Goal: Navigation & Orientation: Find specific page/section

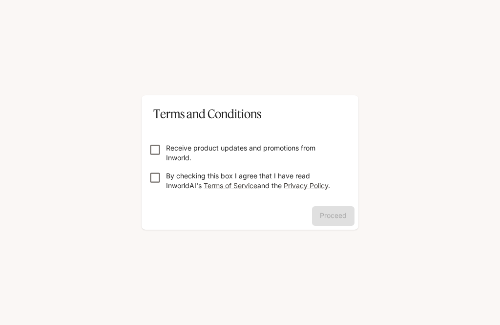
click at [342, 216] on div "Proceed" at bounding box center [250, 217] width 217 height 23
click at [335, 219] on button "Proceed" at bounding box center [333, 216] width 42 height 20
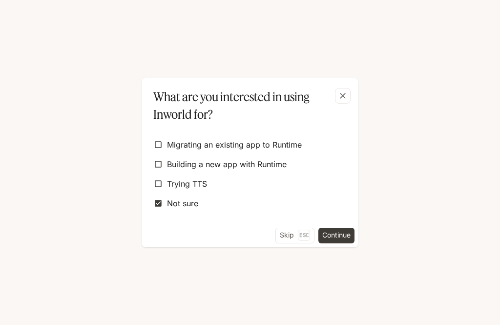
click at [338, 237] on button "Continue" at bounding box center [336, 235] width 36 height 16
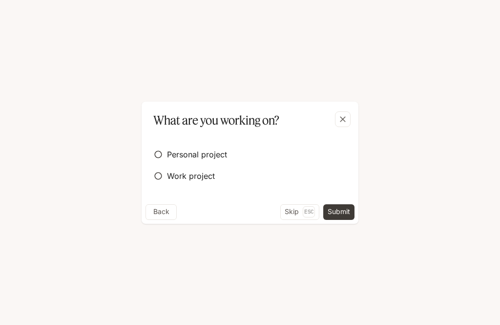
click at [195, 152] on span "Personal project" at bounding box center [197, 154] width 60 height 12
click at [335, 214] on button "Submit" at bounding box center [338, 212] width 31 height 16
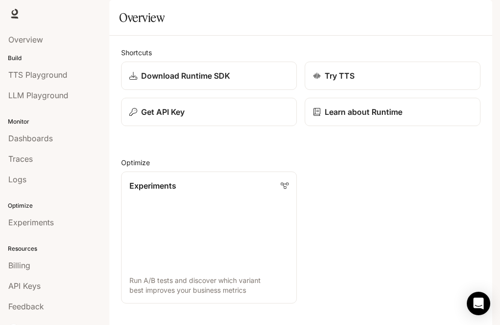
click at [35, 78] on span "TTS Playground" at bounding box center [37, 75] width 59 height 12
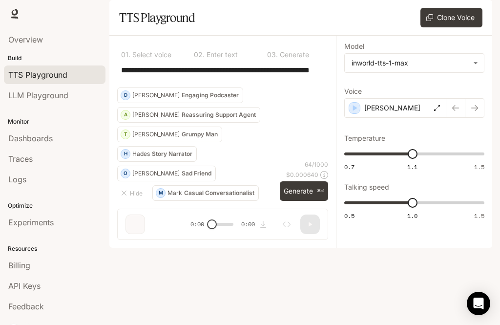
click at [125, 197] on icon "button" at bounding box center [124, 193] width 8 height 8
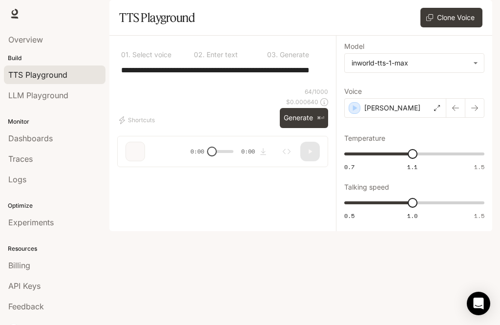
scroll to position [32, 0]
click at [14, 48] on link "Overview" at bounding box center [55, 39] width 102 height 19
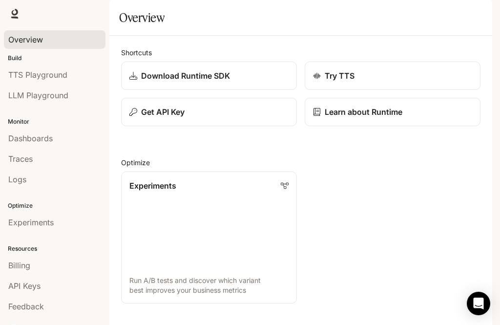
click at [30, 39] on span "Overview" at bounding box center [25, 40] width 35 height 12
click at [21, 102] on link "LLM Playground" at bounding box center [55, 95] width 102 height 19
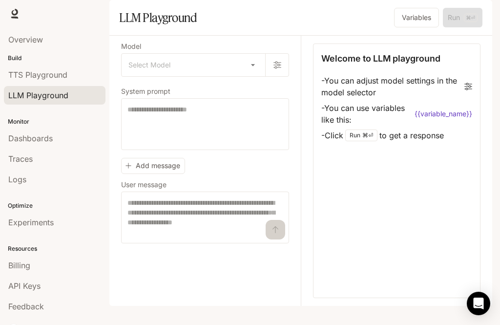
click at [22, 71] on span "TTS Playground" at bounding box center [37, 75] width 59 height 12
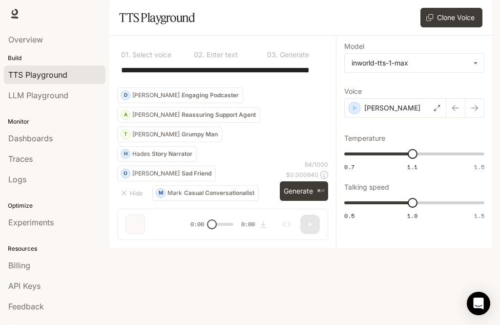
click at [25, 37] on span "Overview" at bounding box center [25, 40] width 35 height 12
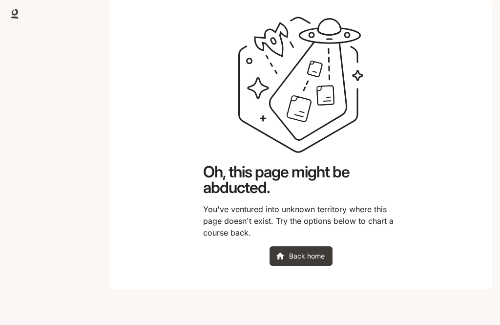
click at [290, 265] on link "Back home" at bounding box center [300, 256] width 63 height 20
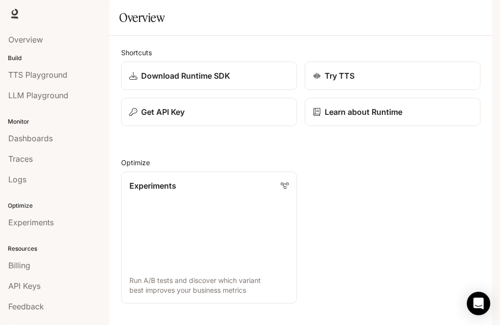
click at [484, 303] on icon "Open Intercom Messenger" at bounding box center [478, 303] width 12 height 12
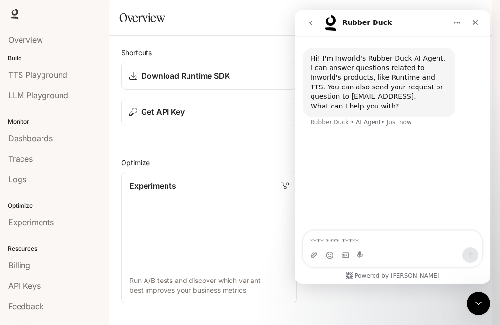
click at [480, 23] on div "Close" at bounding box center [475, 23] width 18 height 18
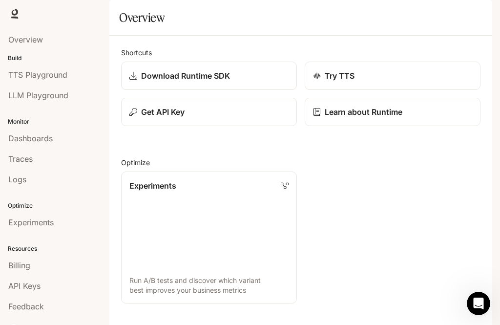
click at [475, 301] on icon "Open Intercom Messenger" at bounding box center [478, 303] width 16 height 16
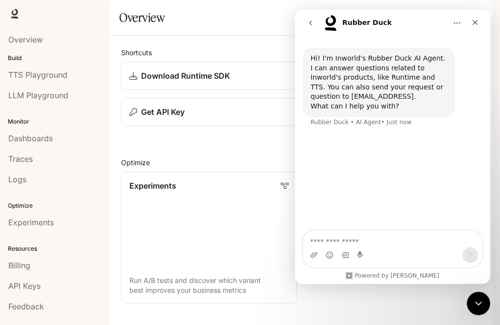
click at [478, 22] on icon "Close" at bounding box center [475, 23] width 8 height 8
